Goal: Task Accomplishment & Management: Complete application form

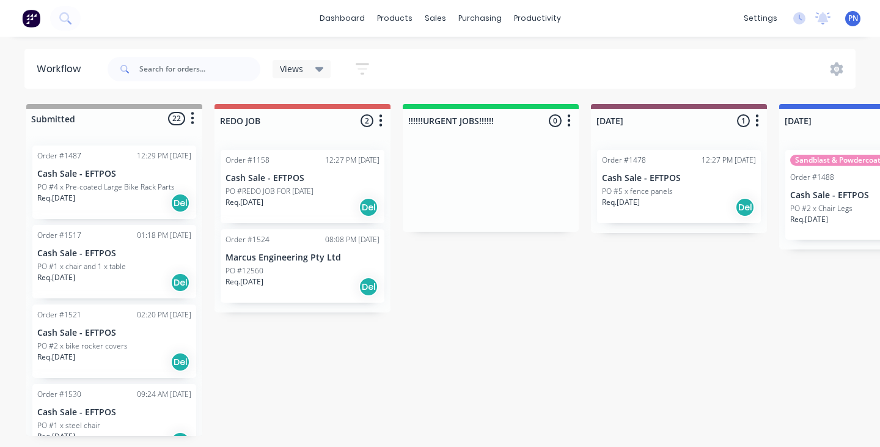
click at [31, 15] on img at bounding box center [31, 18] width 18 height 18
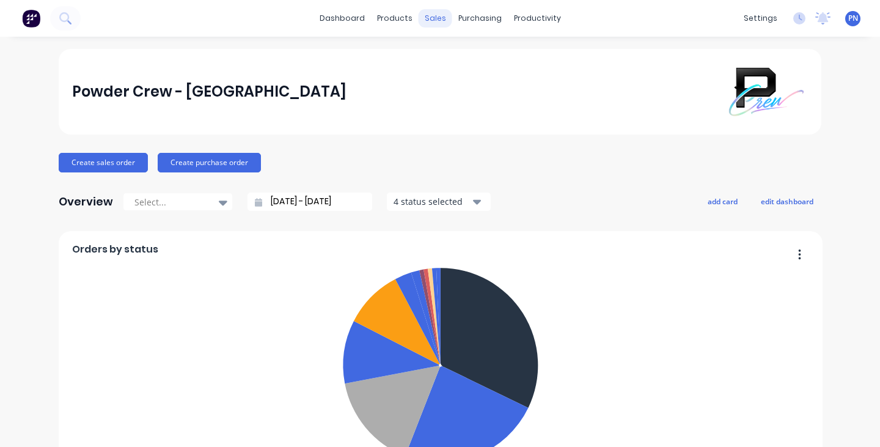
click at [434, 18] on div "sales" at bounding box center [436, 18] width 34 height 18
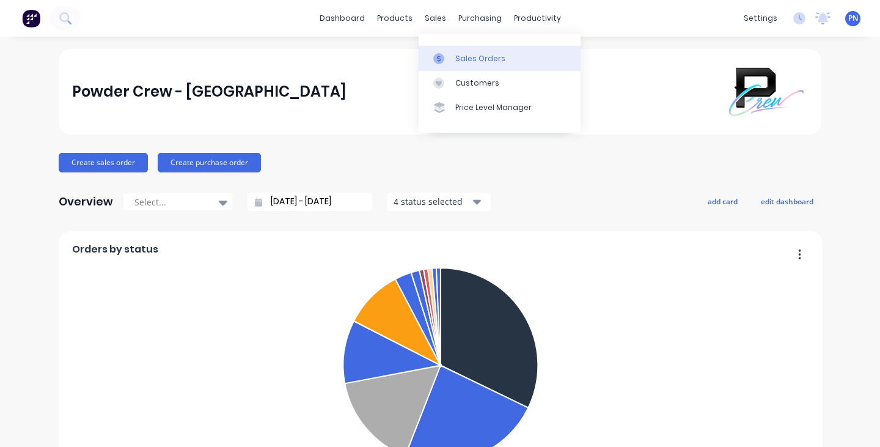
click at [483, 56] on div "Sales Orders" at bounding box center [480, 58] width 50 height 11
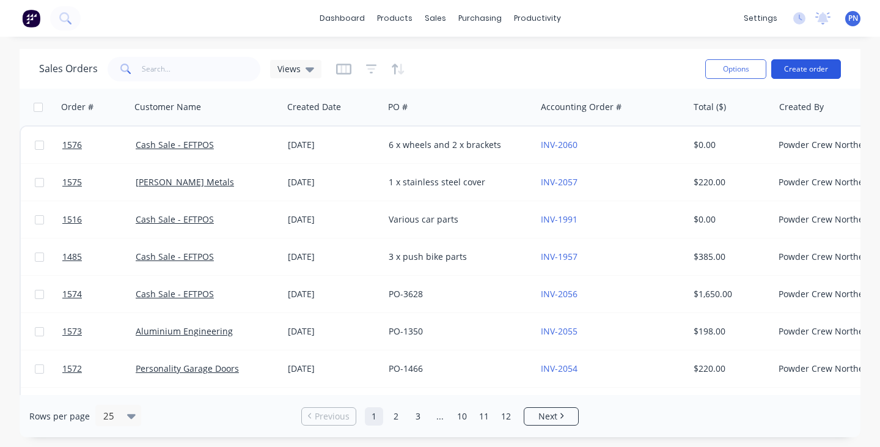
click at [807, 64] on button "Create order" at bounding box center [806, 69] width 70 height 20
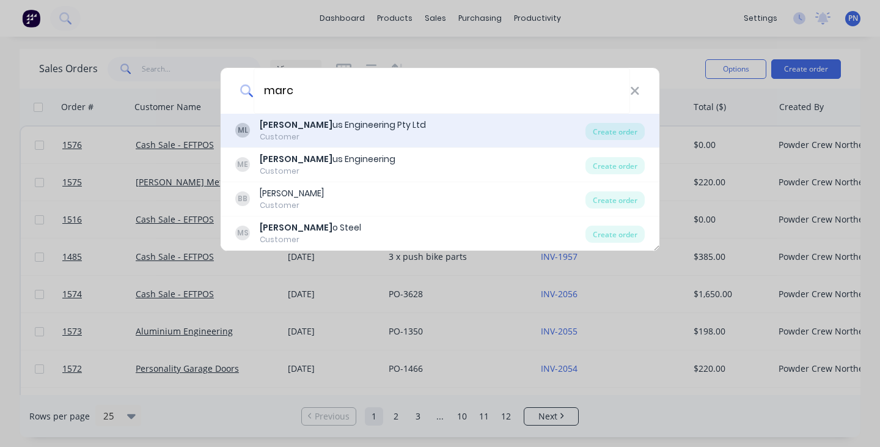
type input "marc"
click at [314, 133] on div "Customer" at bounding box center [343, 136] width 166 height 11
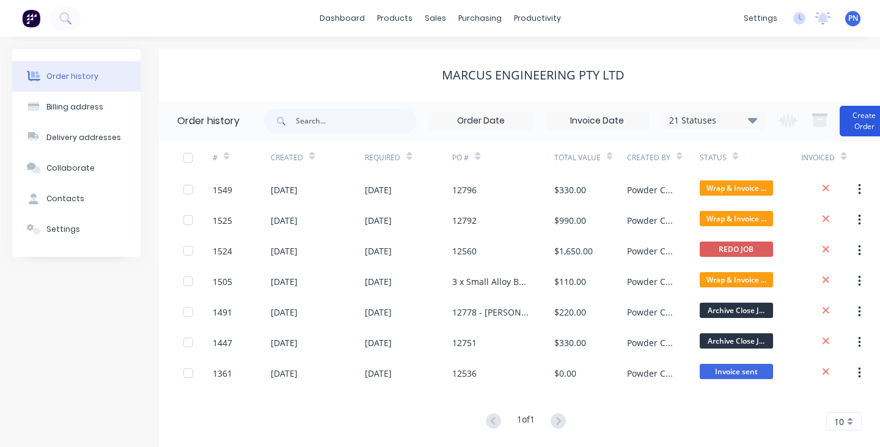
click at [862, 122] on button "Create Order" at bounding box center [864, 121] width 49 height 31
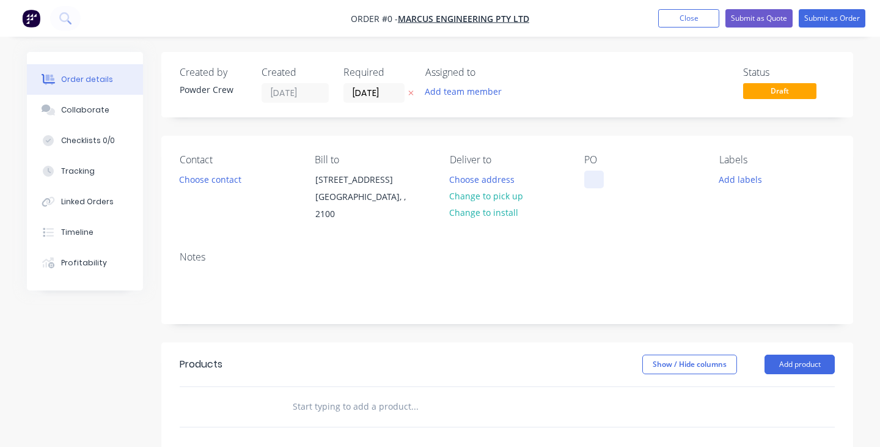
click at [598, 185] on div at bounding box center [594, 180] width 20 height 18
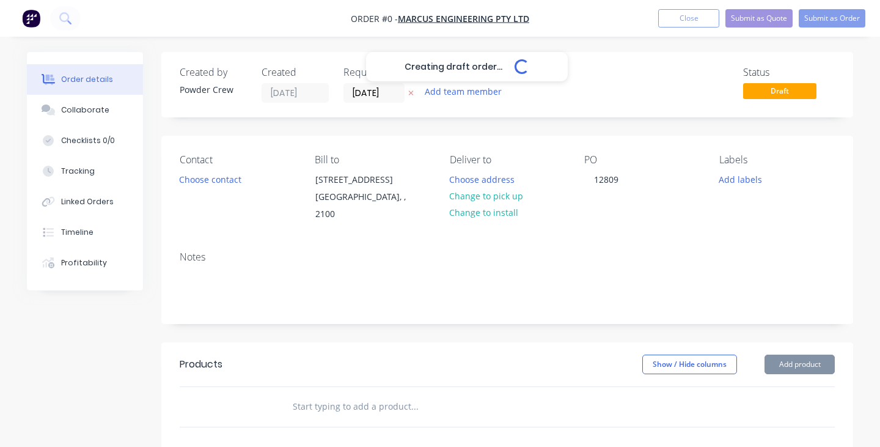
click at [579, 329] on div "Creating draft order... Loading... Order details Collaborate Checklists 0/0 Tra…" at bounding box center [440, 395] width 851 height 687
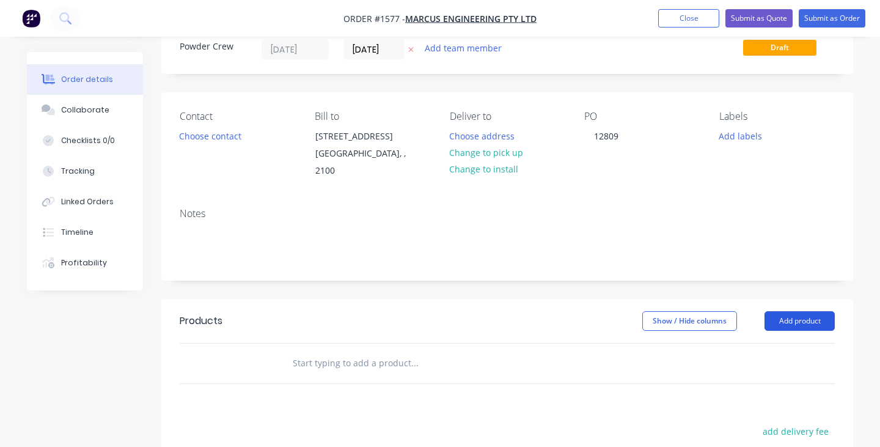
scroll to position [64, 0]
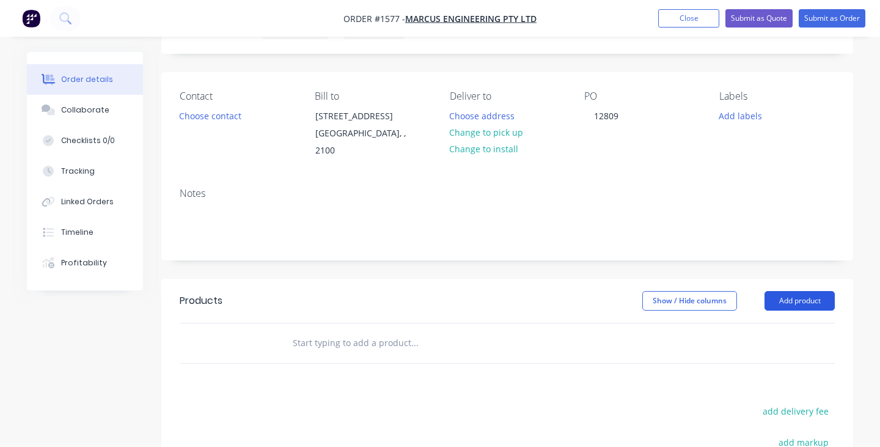
click at [793, 291] on button "Add product" at bounding box center [800, 301] width 70 height 20
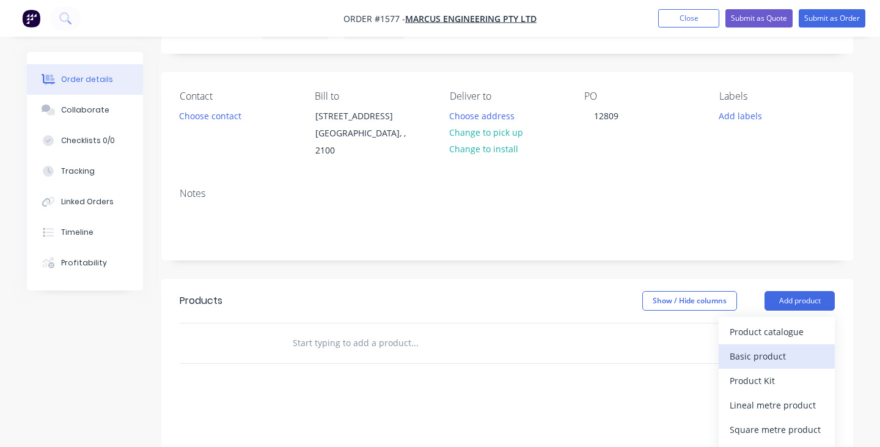
click at [773, 347] on div "Basic product" at bounding box center [777, 356] width 94 height 18
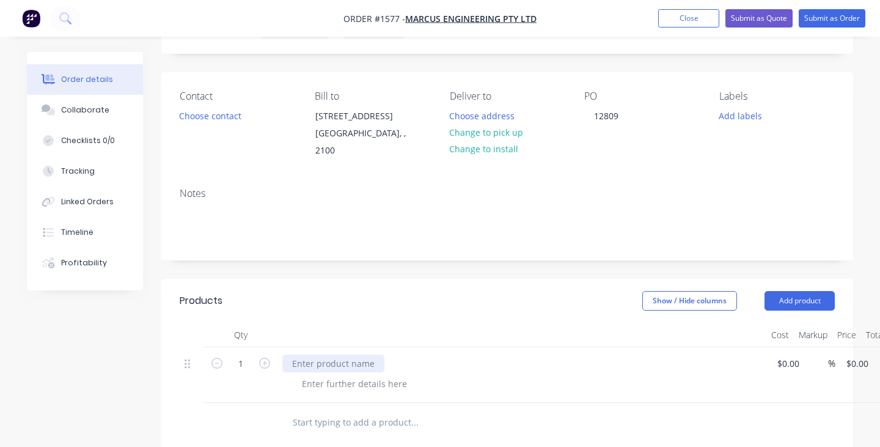
click at [353, 354] on div at bounding box center [333, 363] width 102 height 18
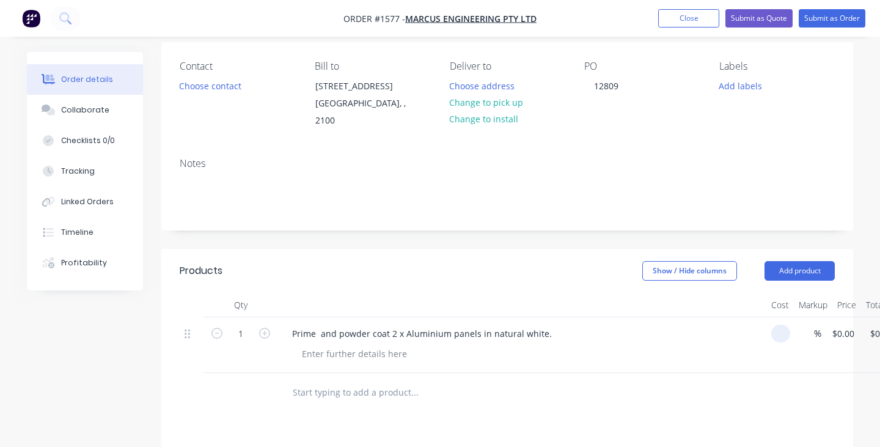
click at [786, 325] on input at bounding box center [783, 334] width 14 height 18
type input "5"
type input "$750.00"
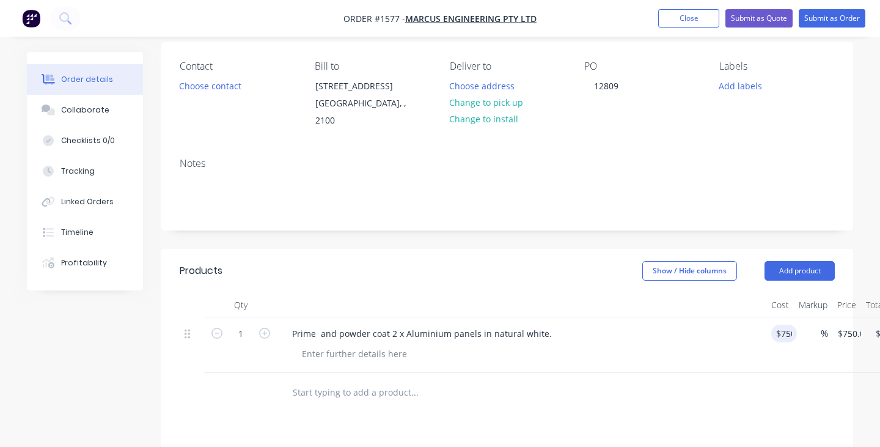
click at [672, 345] on div at bounding box center [526, 354] width 469 height 18
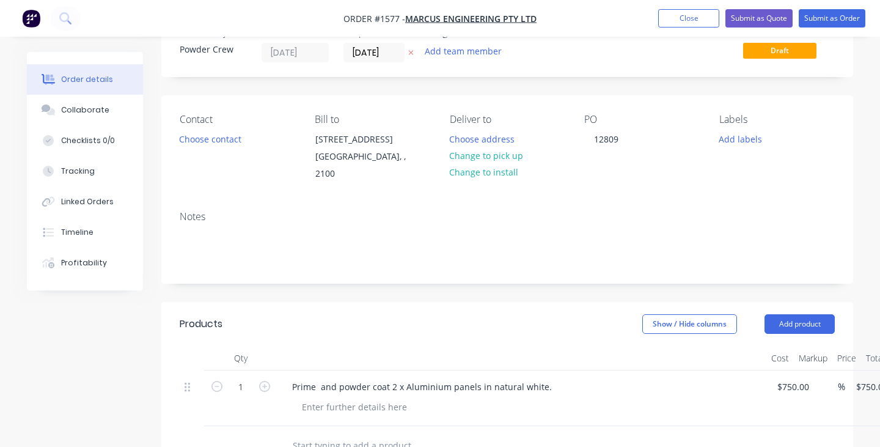
scroll to position [32, 0]
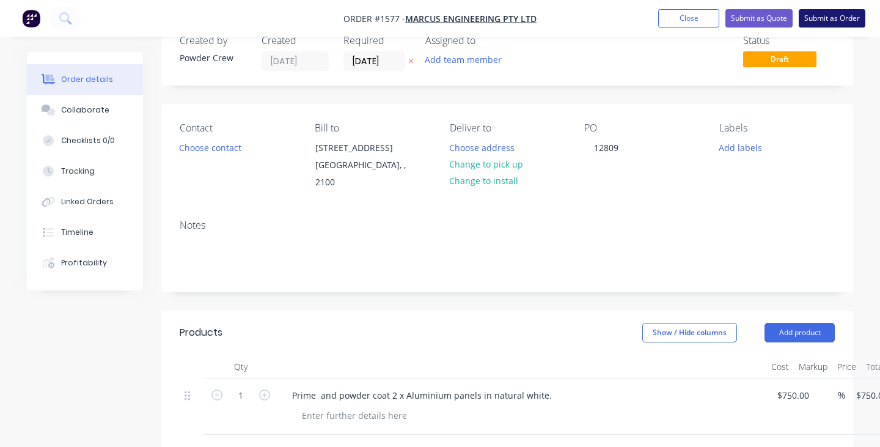
click at [808, 20] on button "Submit as Order" at bounding box center [832, 18] width 67 height 18
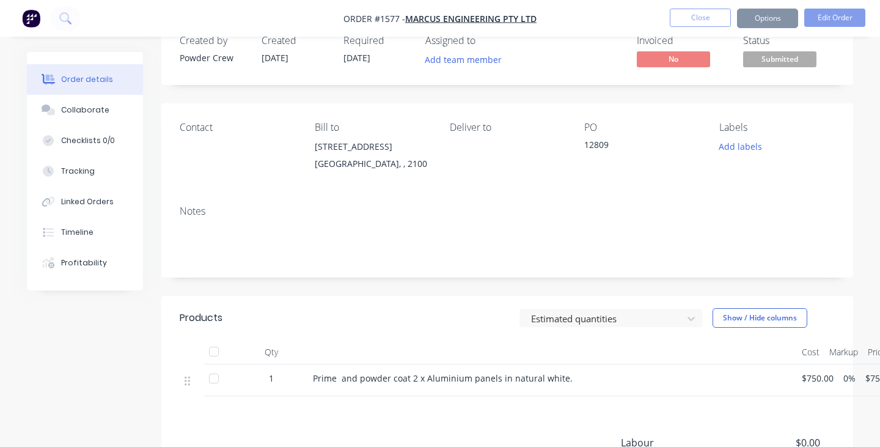
scroll to position [0, 0]
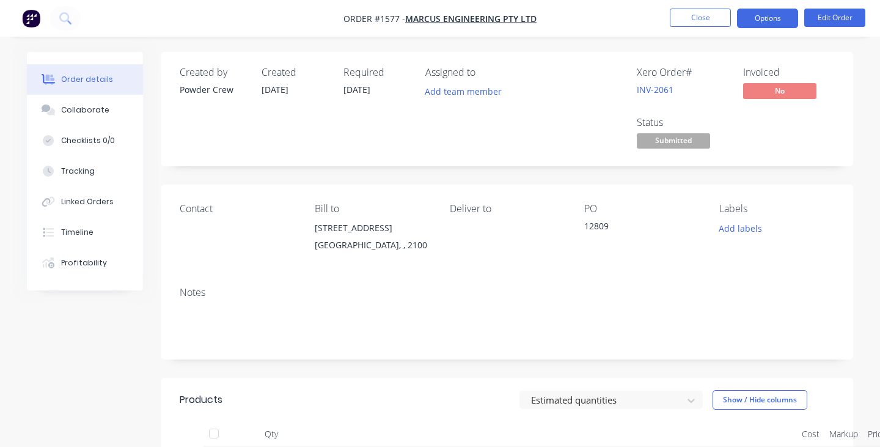
click at [770, 17] on button "Options" at bounding box center [767, 19] width 61 height 20
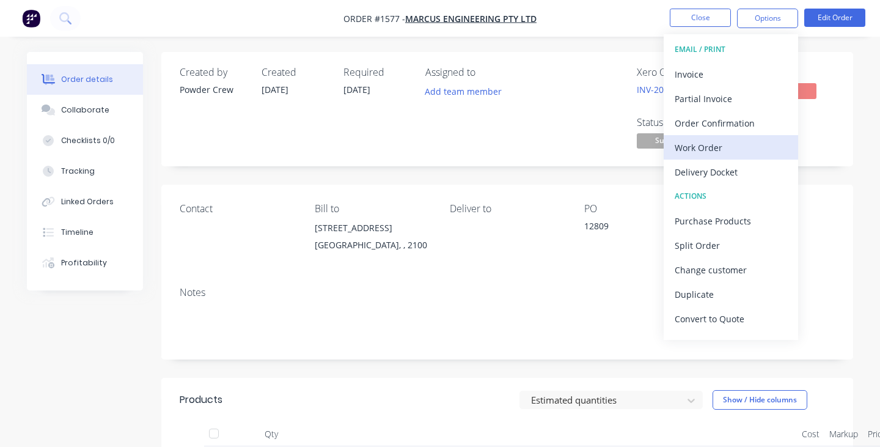
click at [718, 140] on div "Work Order" at bounding box center [731, 148] width 112 height 18
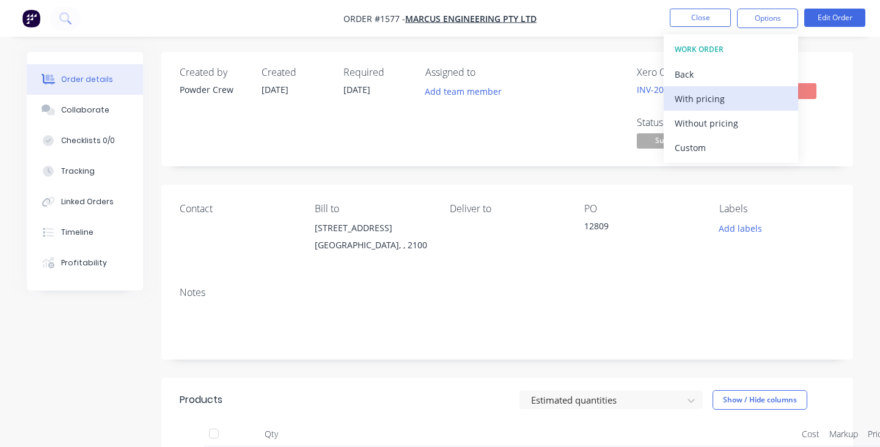
click at [712, 99] on div "With pricing" at bounding box center [731, 99] width 112 height 18
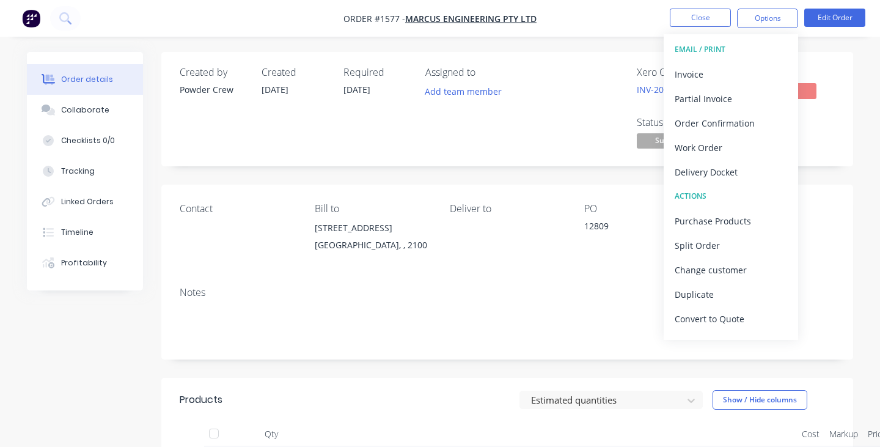
click at [843, 152] on div "Created by Powder Crew Created [DATE] Required [DATE] Assigned to Add team memb…" at bounding box center [507, 109] width 692 height 114
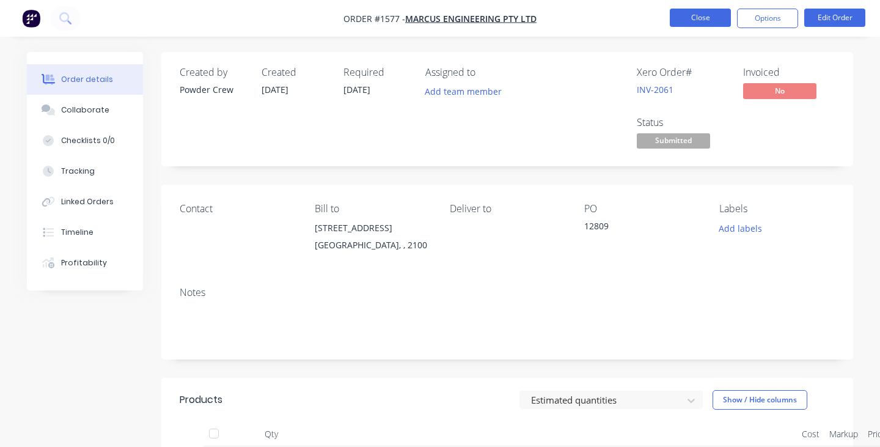
click at [693, 23] on button "Close" at bounding box center [700, 18] width 61 height 18
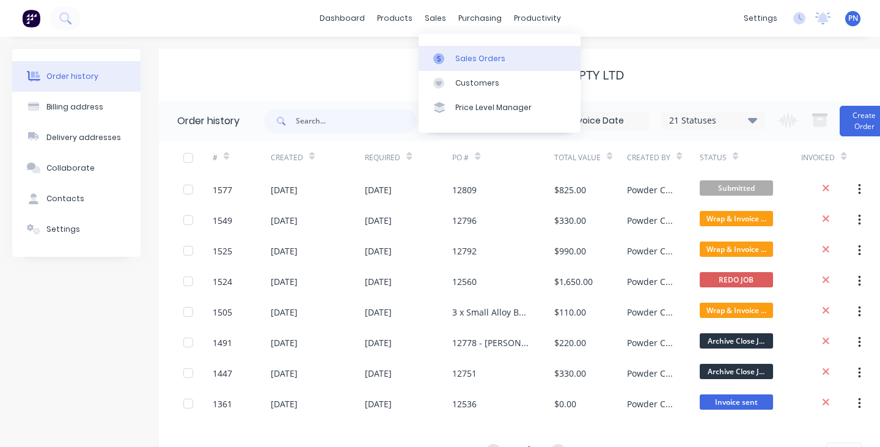
click at [457, 62] on div "Sales Orders" at bounding box center [480, 58] width 50 height 11
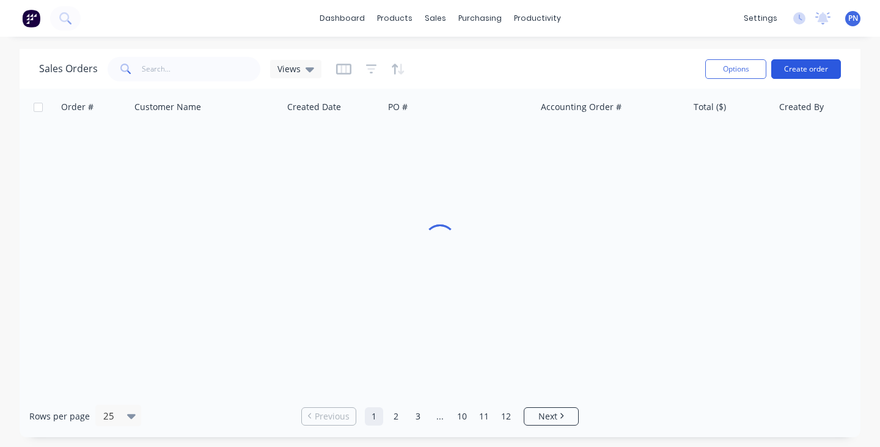
click at [810, 67] on button "Create order" at bounding box center [806, 69] width 70 height 20
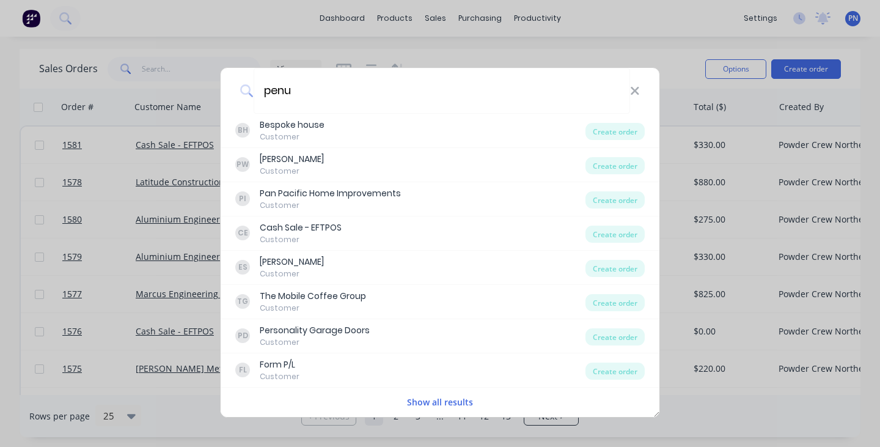
click at [468, 404] on button "Show all results" at bounding box center [439, 402] width 73 height 14
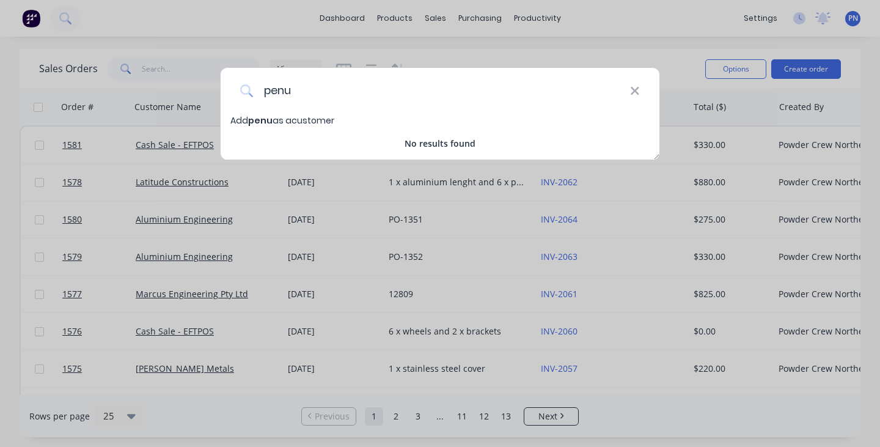
click at [327, 93] on input "penu" at bounding box center [442, 91] width 376 height 46
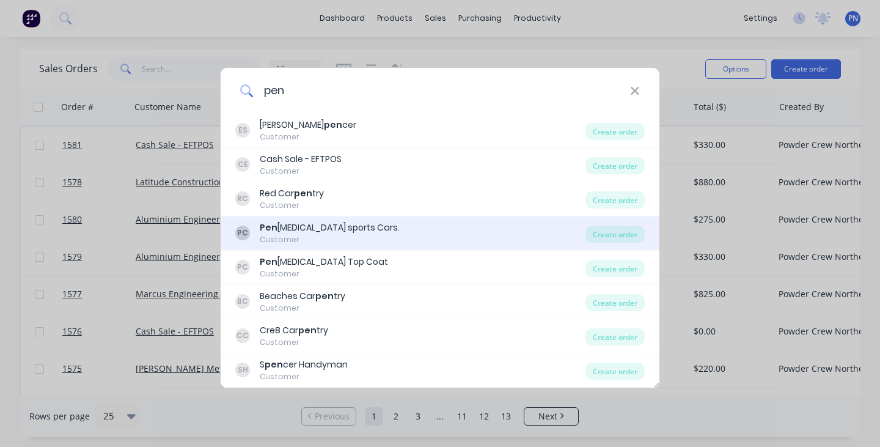
type input "pen"
click at [321, 227] on div "Pen [MEDICAL_DATA] sports Cars." at bounding box center [330, 227] width 140 height 13
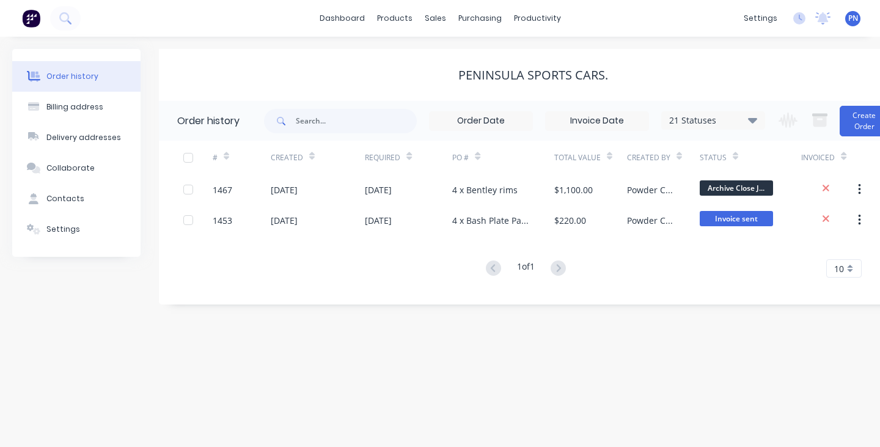
click at [430, 49] on div "Peninsula sports Cars." at bounding box center [533, 75] width 748 height 52
click at [401, 101] on div "21 Statuses Invoice Status Invoiced Not Invoiced Partial Order Status All Archi…" at bounding box center [514, 121] width 501 height 40
click at [384, 122] on input "text" at bounding box center [356, 121] width 121 height 24
type input "penin"
click at [870, 116] on button "Create Order" at bounding box center [864, 121] width 49 height 31
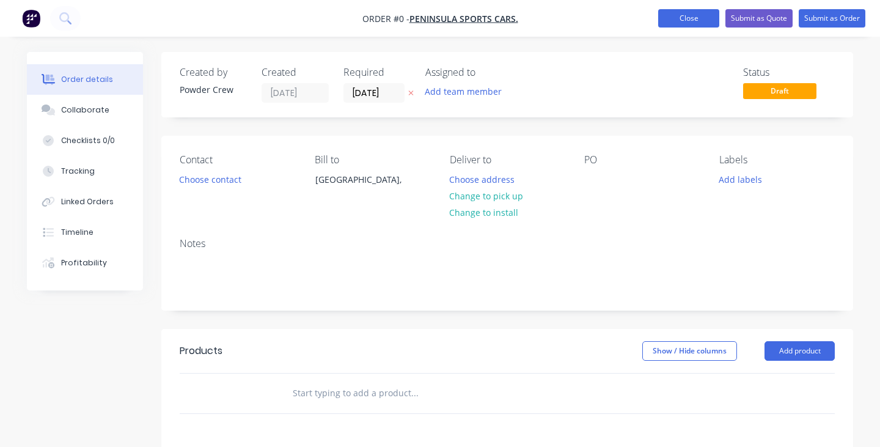
click at [698, 21] on button "Close" at bounding box center [688, 18] width 61 height 18
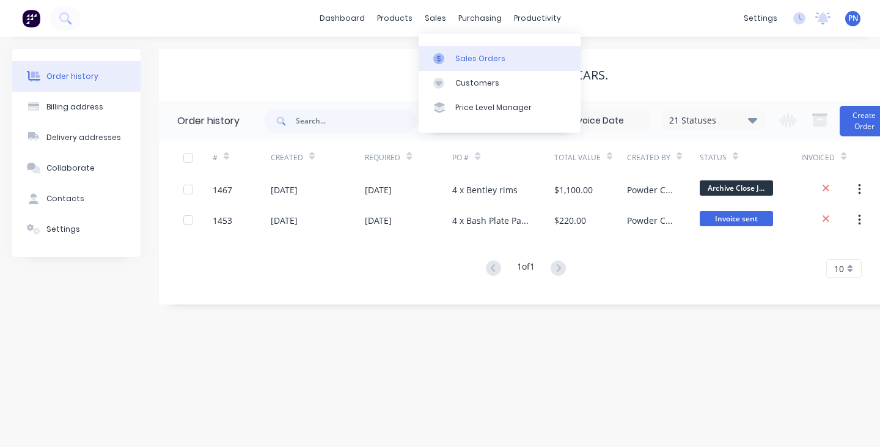
click at [474, 57] on div "Sales Orders" at bounding box center [480, 58] width 50 height 11
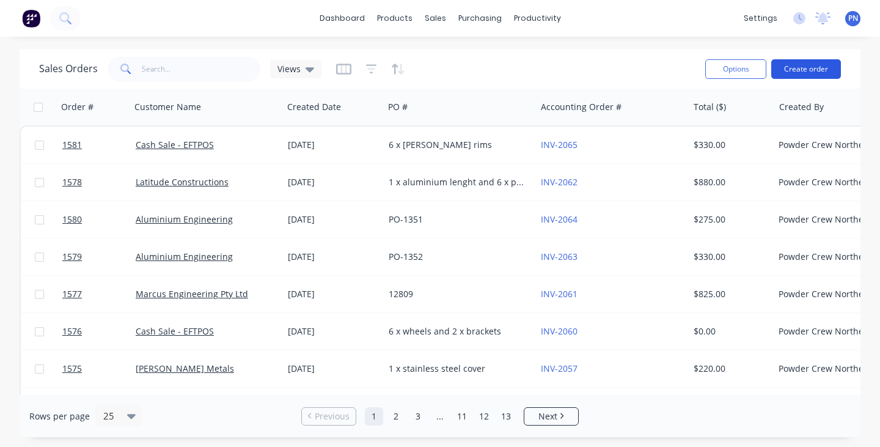
click at [800, 74] on button "Create order" at bounding box center [806, 69] width 70 height 20
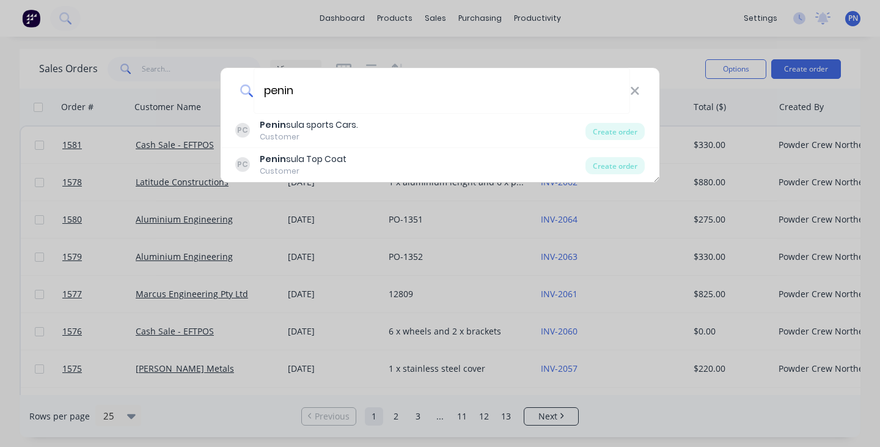
type input "penin"
click at [465, 242] on div "penin PC Penin sula sports Cars. Customer Create order PC Penin sula Top Coat C…" at bounding box center [440, 223] width 880 height 447
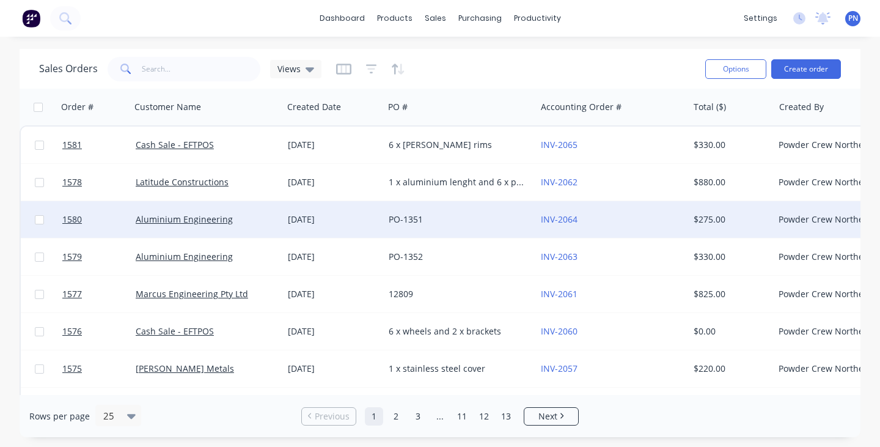
click at [466, 237] on div "PO-1351" at bounding box center [460, 219] width 152 height 37
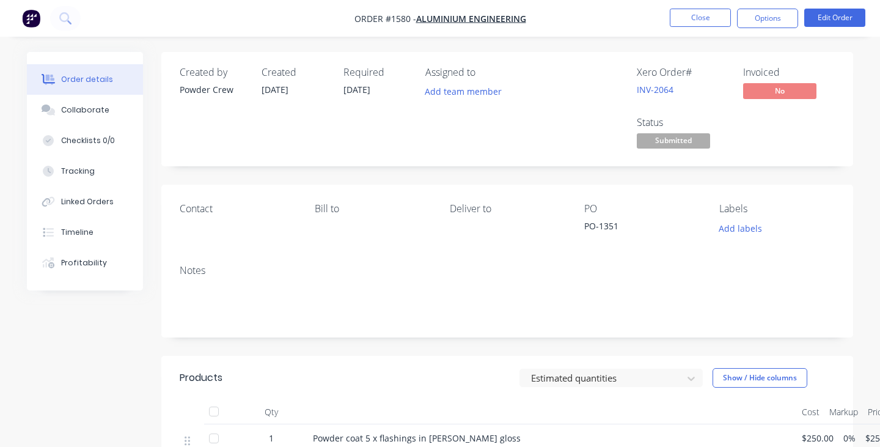
click at [339, 87] on div "Created by Powder Crew Created [DATE] Required [DATE] Assigned to Add team memb…" at bounding box center [364, 109] width 368 height 85
click at [336, 104] on div "Created by Powder Crew Created [DATE] Required [DATE] Assigned to Add team memb…" at bounding box center [364, 109] width 368 height 85
click at [697, 15] on button "Close" at bounding box center [700, 18] width 61 height 18
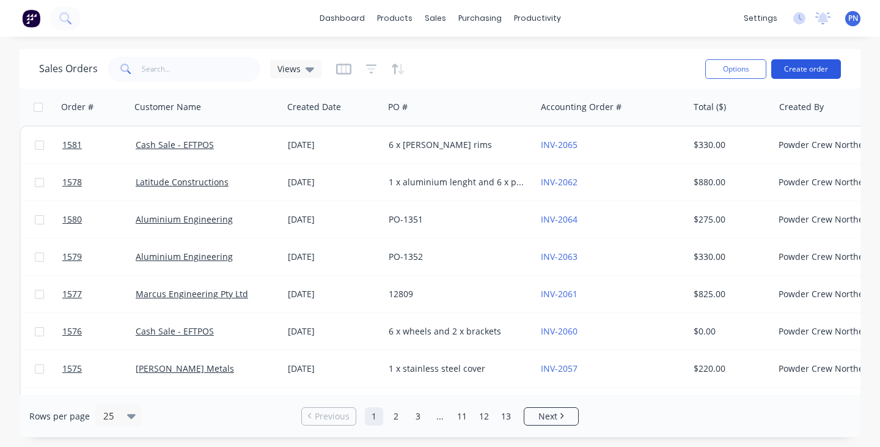
click at [810, 78] on button "Create order" at bounding box center [806, 69] width 70 height 20
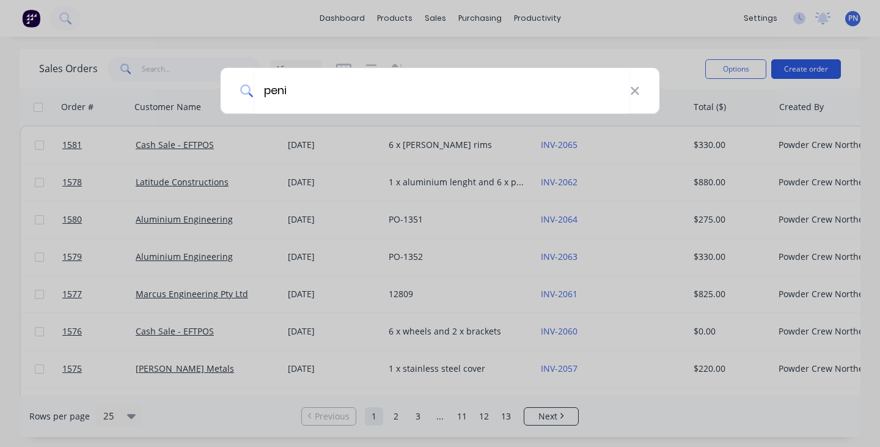
type input "penin"
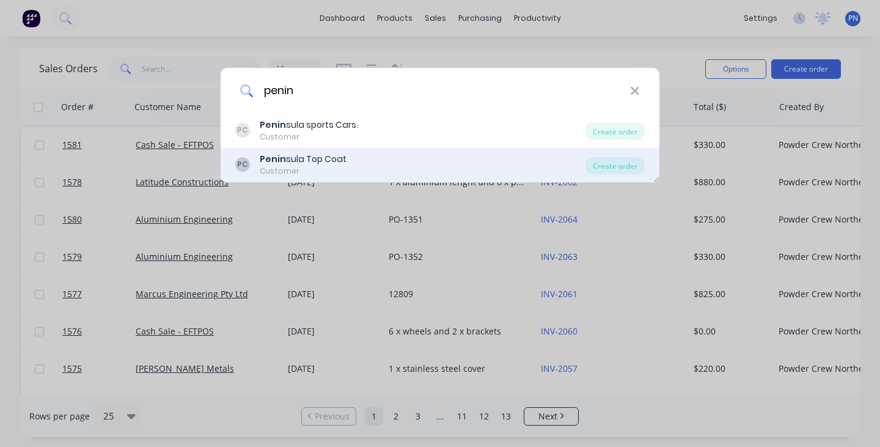
click at [373, 166] on div "PC Penin sula Top Coat Customer" at bounding box center [410, 165] width 350 height 24
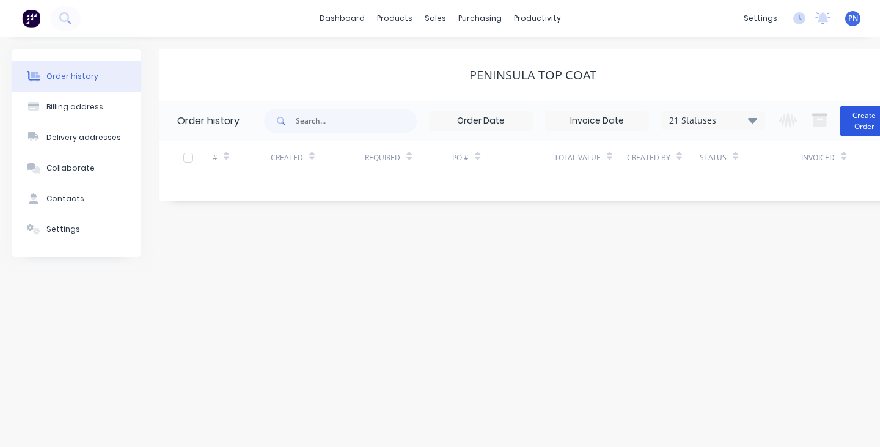
click at [870, 119] on button "Create Order" at bounding box center [864, 121] width 49 height 31
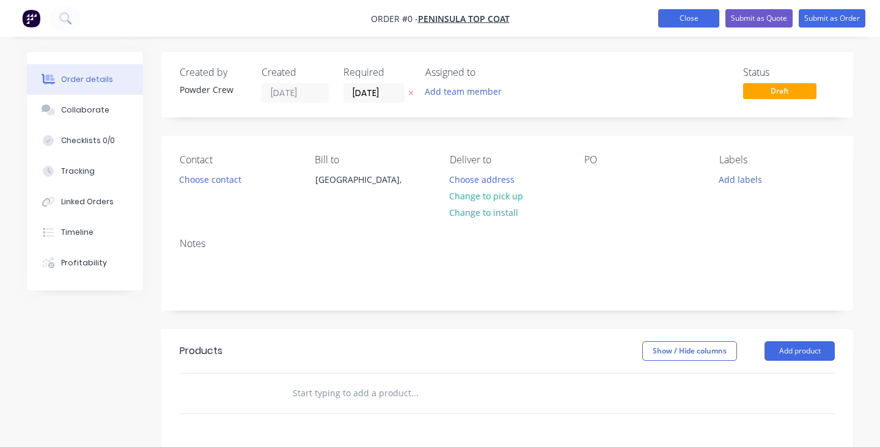
click at [690, 21] on button "Close" at bounding box center [688, 18] width 61 height 18
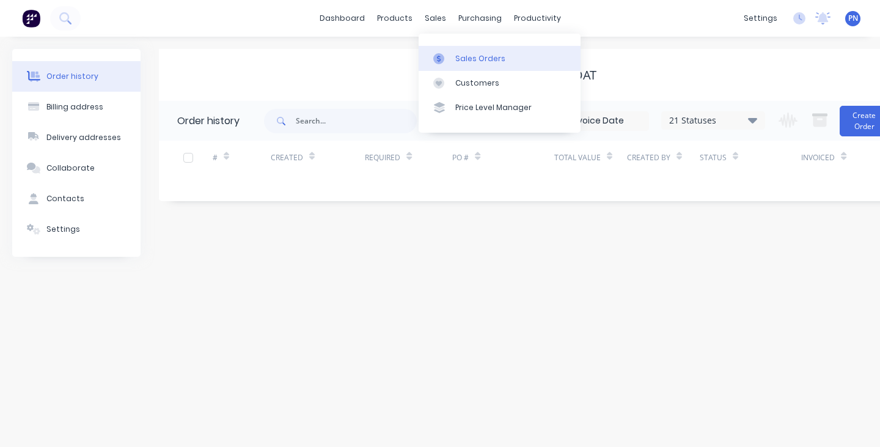
click at [476, 56] on div "Sales Orders" at bounding box center [480, 58] width 50 height 11
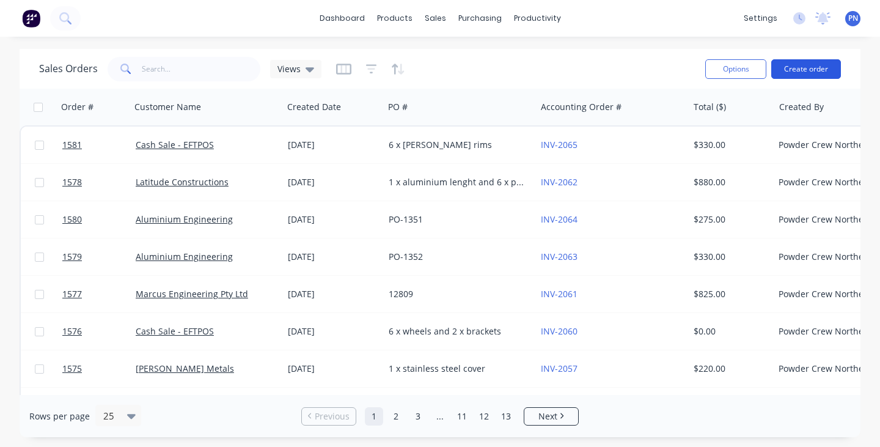
click at [815, 72] on button "Create order" at bounding box center [806, 69] width 70 height 20
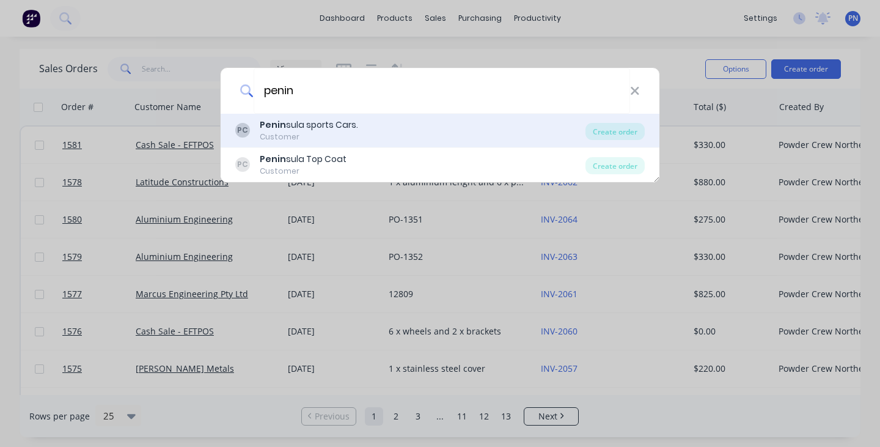
type input "penin"
click at [339, 126] on div "Penin sula sports Cars." at bounding box center [309, 125] width 98 height 13
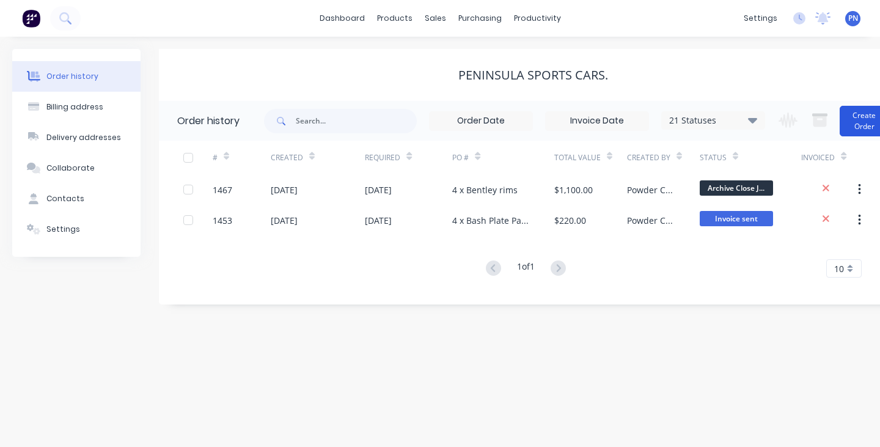
click at [852, 119] on button "Create Order" at bounding box center [864, 121] width 49 height 31
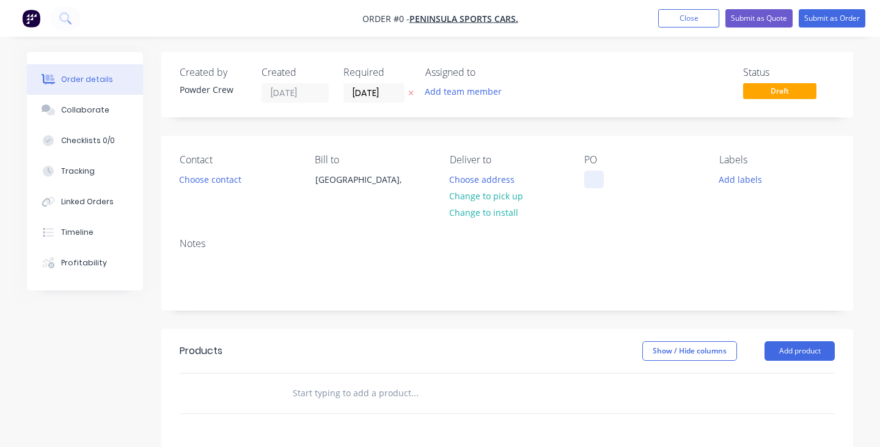
click at [598, 172] on div at bounding box center [594, 180] width 20 height 18
click at [623, 179] on div "4 x car parts blast only" at bounding box center [641, 180] width 115 height 18
copy div "4 x car parts blast only"
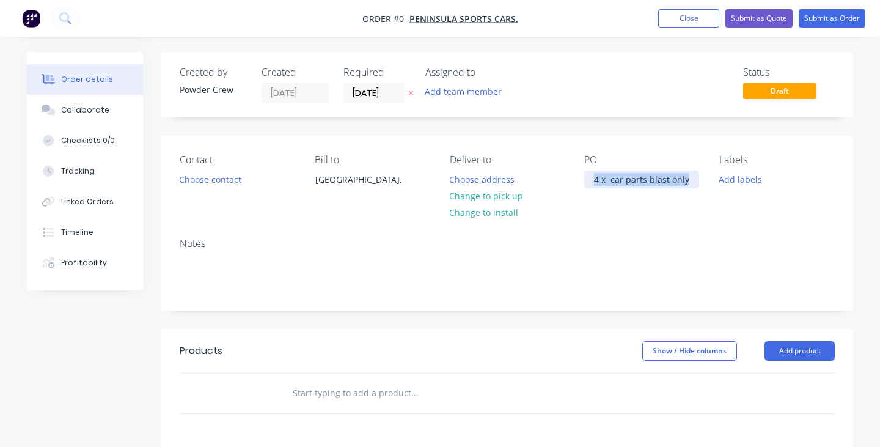
scroll to position [57, 0]
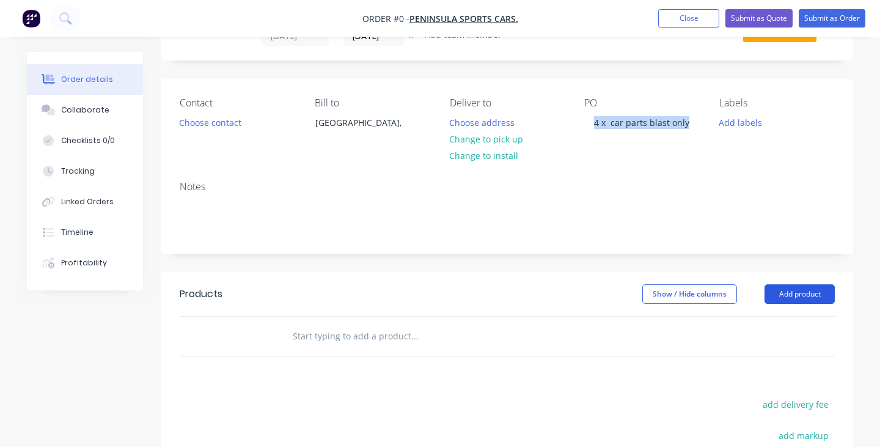
click at [807, 291] on div "Order details Collaborate Checklists 0/0 Tracking Linked Orders Timeline Profit…" at bounding box center [440, 332] width 851 height 674
click at [806, 293] on button "Add product" at bounding box center [800, 294] width 70 height 20
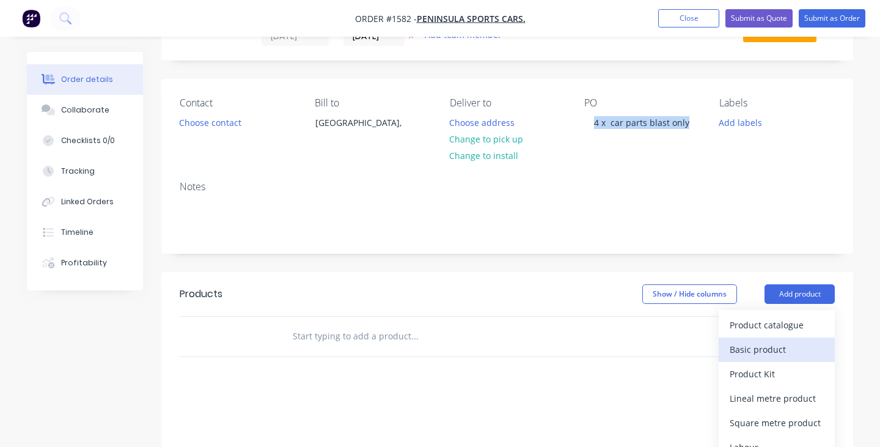
click at [774, 339] on button "Basic product" at bounding box center [777, 349] width 116 height 24
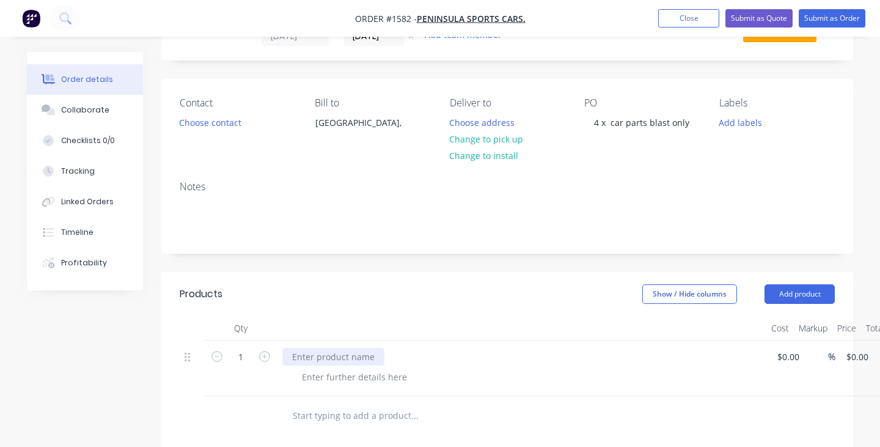
click at [366, 356] on div at bounding box center [333, 357] width 102 height 18
paste div
click at [307, 358] on div "4 x car parts blast only" at bounding box center [339, 357] width 115 height 18
click at [391, 353] on div "4 x car parts blast only" at bounding box center [338, 357] width 112 height 18
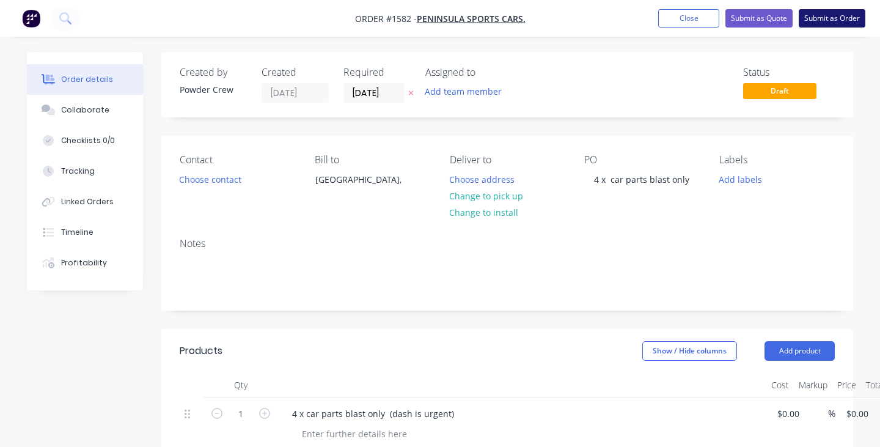
click at [820, 19] on button "Submit as Order" at bounding box center [832, 18] width 67 height 18
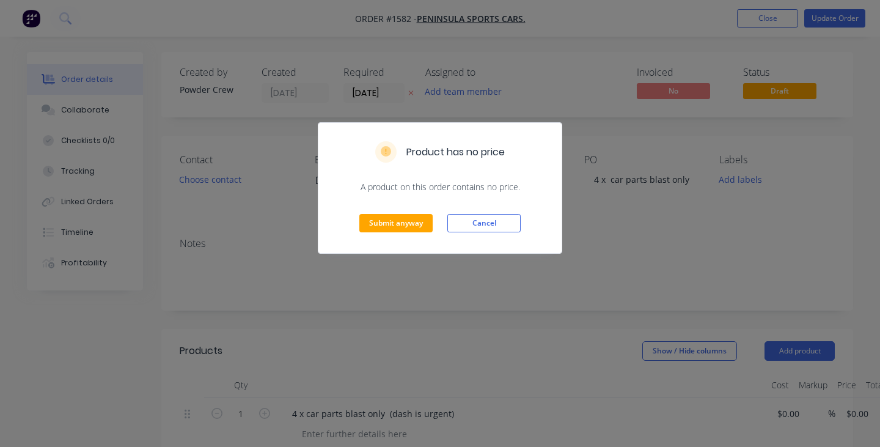
click at [820, 19] on div "Product has no price A product on this order contains no price. Submit anyway C…" at bounding box center [440, 223] width 880 height 447
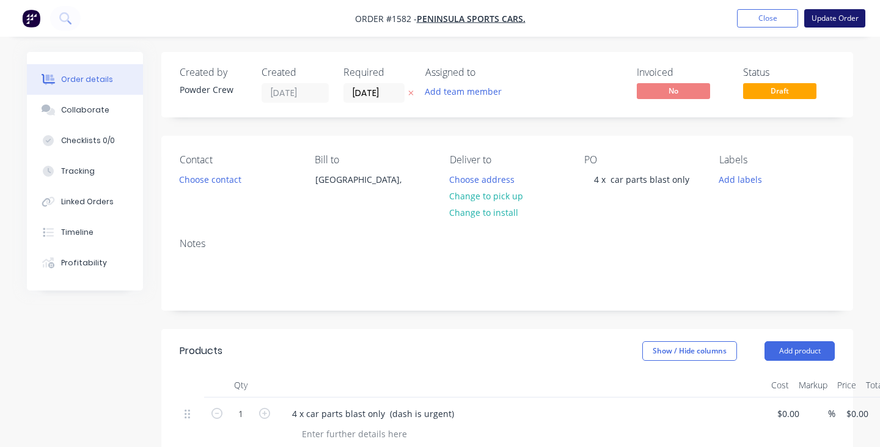
click at [824, 18] on button "Update Order" at bounding box center [834, 18] width 61 height 18
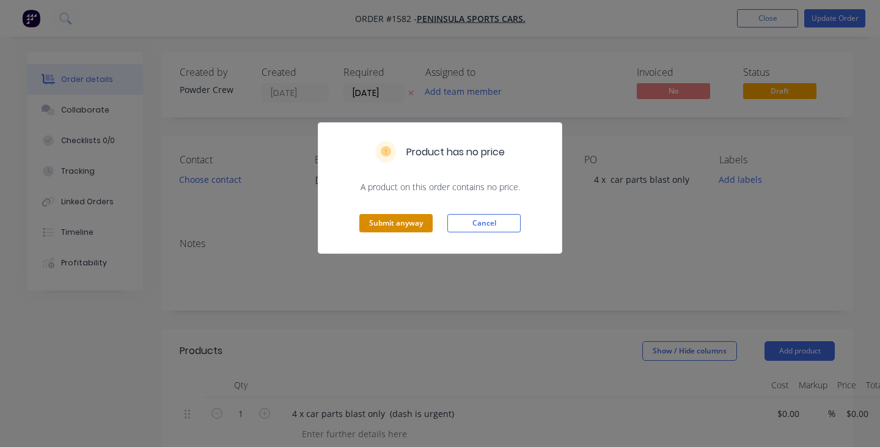
click at [393, 228] on button "Submit anyway" at bounding box center [395, 223] width 73 height 18
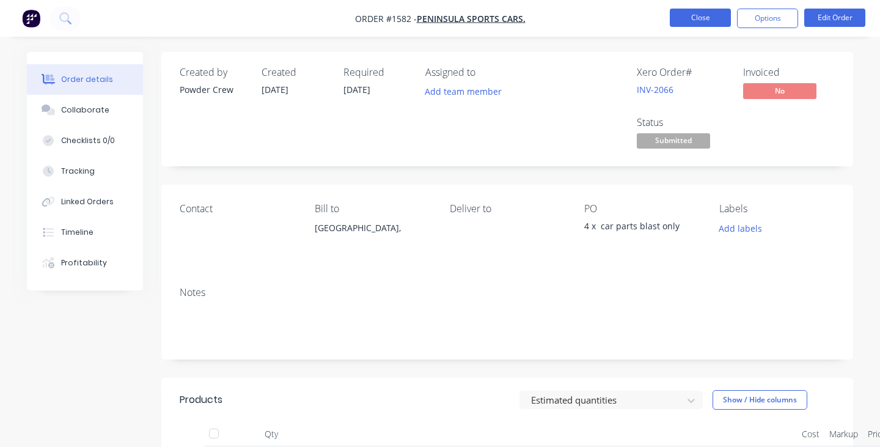
click at [702, 18] on button "Close" at bounding box center [700, 18] width 61 height 18
